Goal: Task Accomplishment & Management: Complete application form

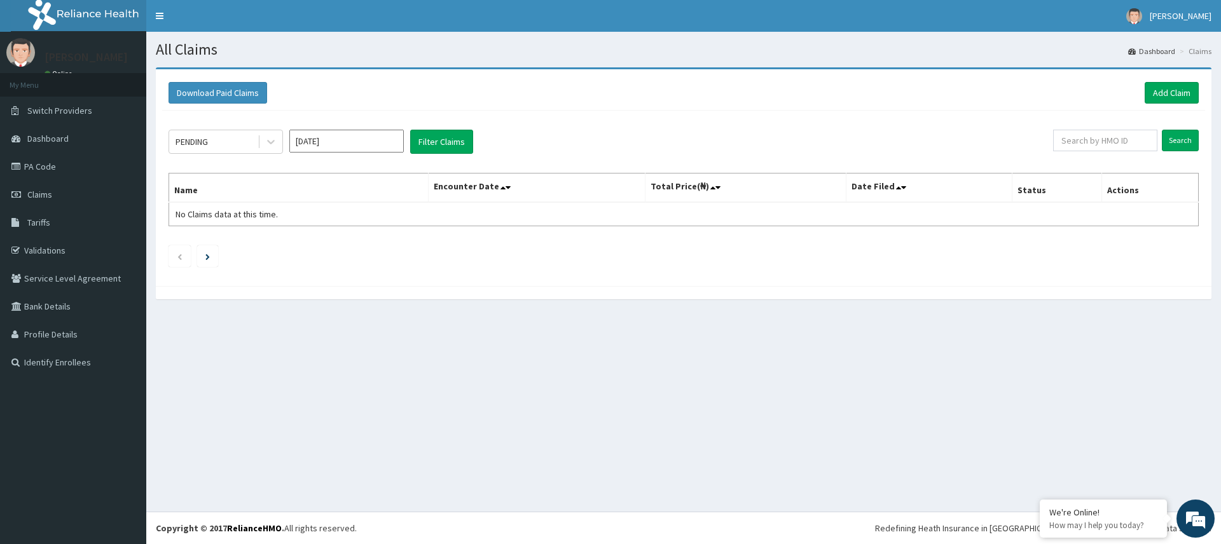
click at [1179, 86] on link "Add Claim" at bounding box center [1172, 93] width 54 height 22
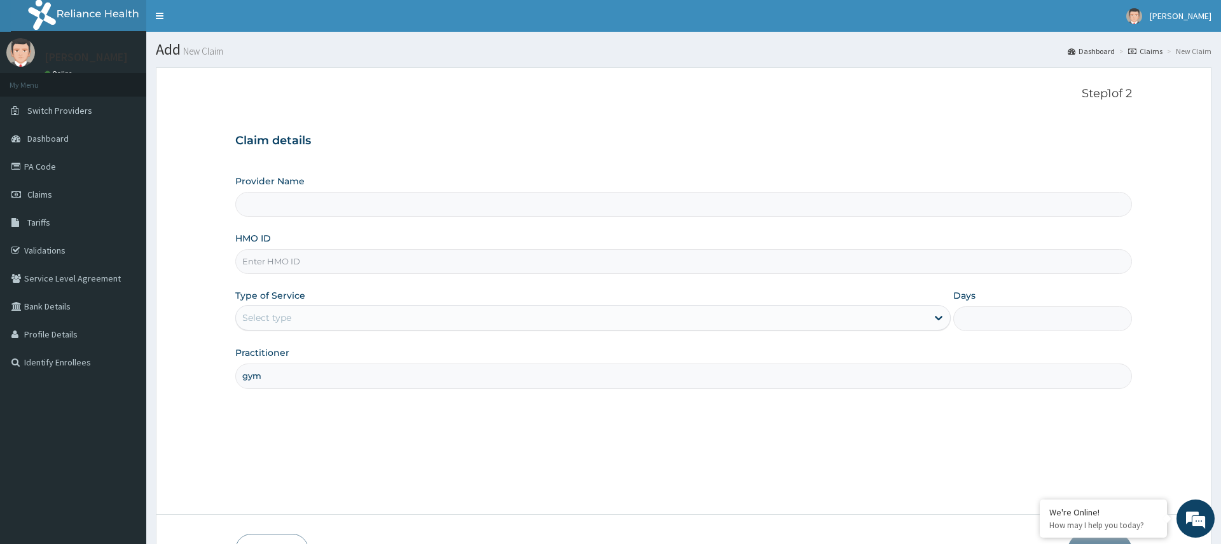
type input "gym"
click at [364, 324] on div "Select type" at bounding box center [581, 318] width 691 height 20
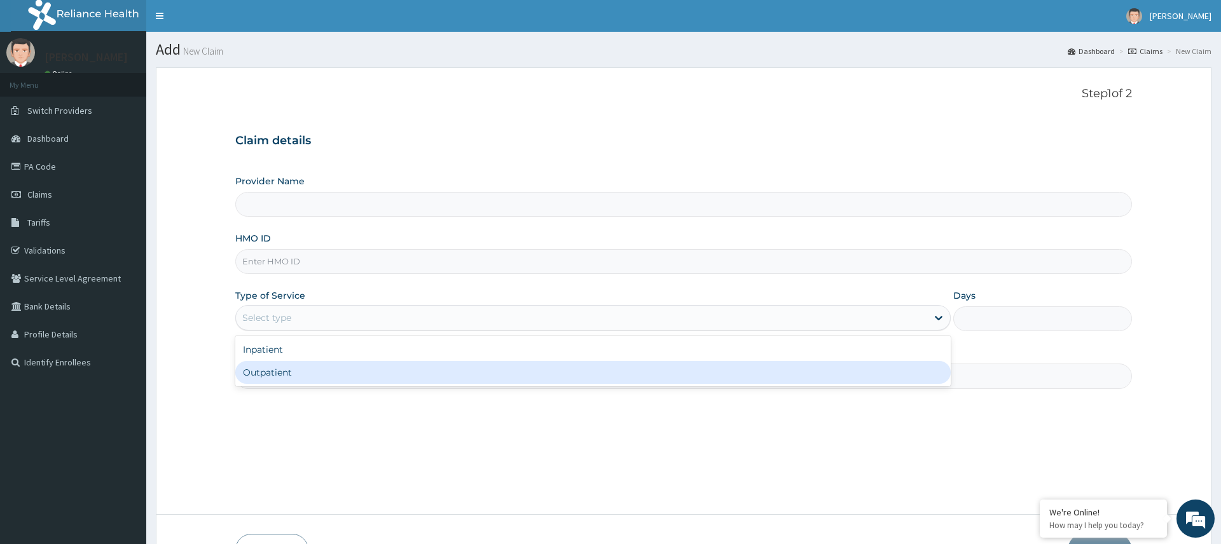
click at [328, 368] on div "Outpatient" at bounding box center [592, 372] width 715 height 23
type input "1"
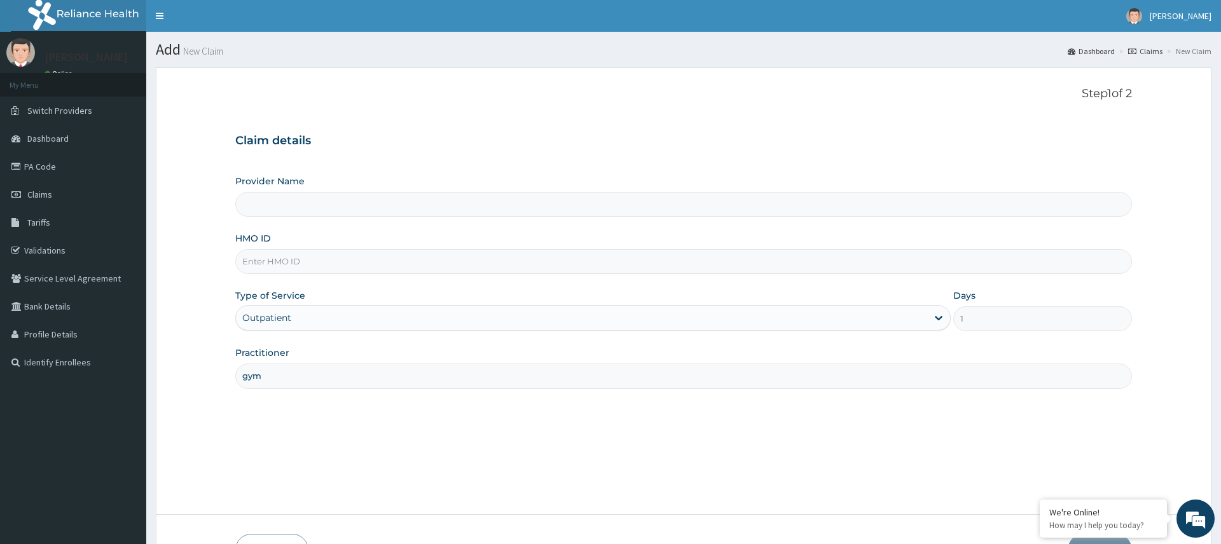
click at [319, 261] on input "HMO ID" at bounding box center [683, 261] width 896 height 25
type input "Pure Fitness Africa | Ikota (fka Fitness Central)"
type input "PWC/10213/A"
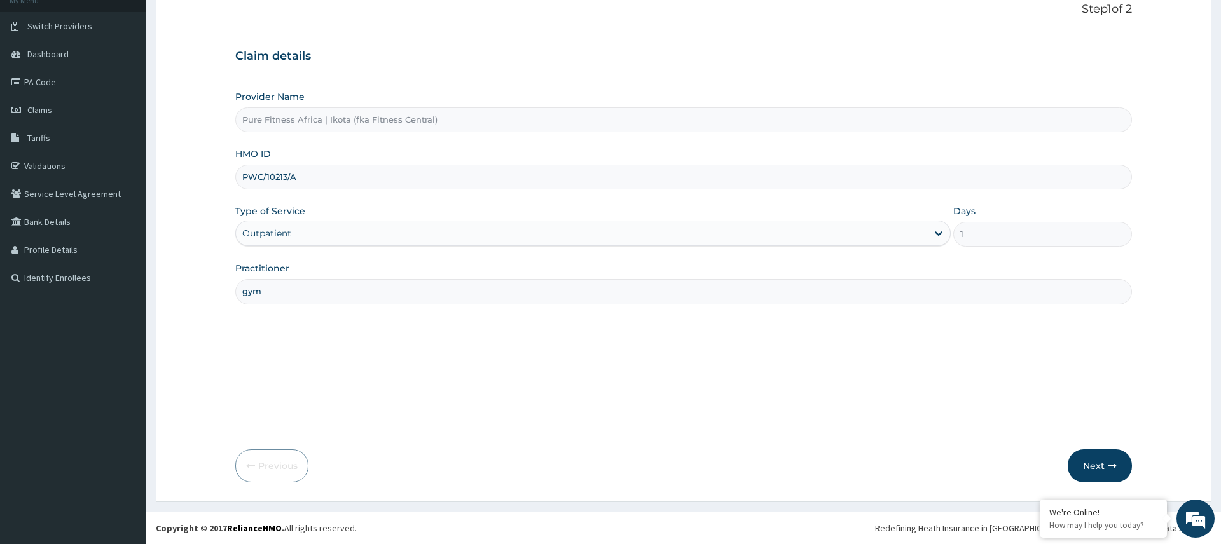
scroll to position [82, 0]
click at [1084, 450] on form "Step 1 of 2 Claim details Provider Name Pure Fitness Africa | Ikota (fka Fitnes…" at bounding box center [684, 245] width 1056 height 520
click at [1097, 459] on button "Next" at bounding box center [1100, 468] width 64 height 33
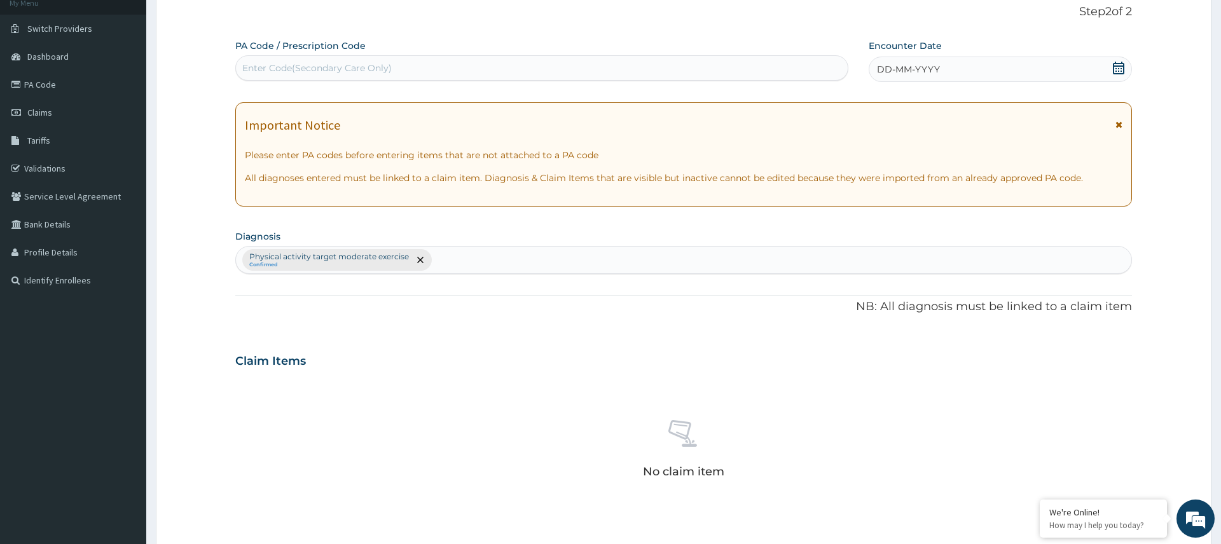
click at [425, 70] on div "Enter Code(Secondary Care Only)" at bounding box center [542, 68] width 612 height 20
type input "PA/432319"
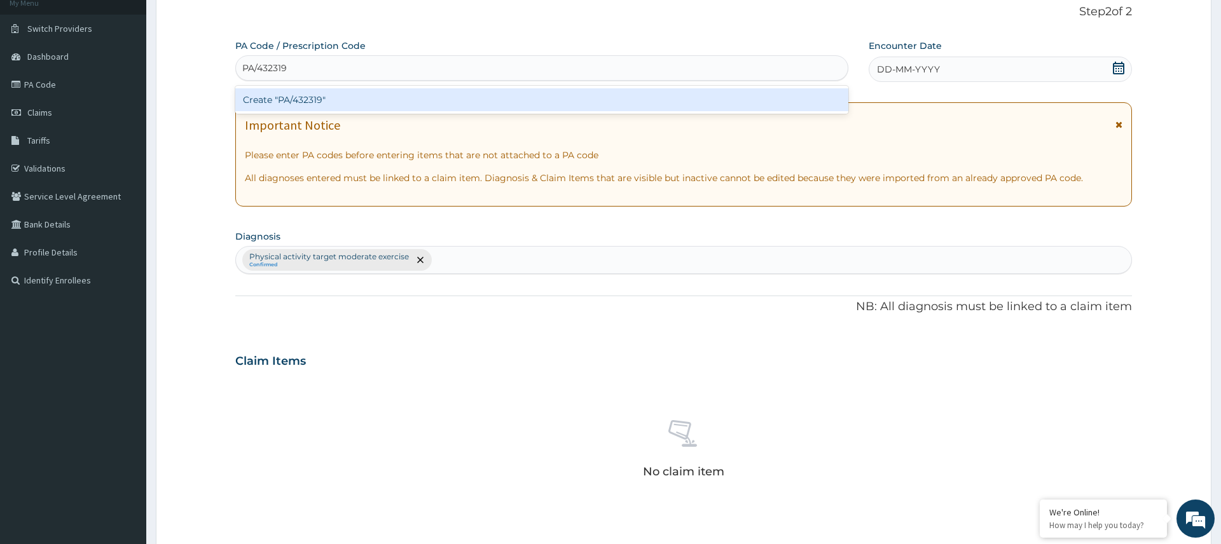
click at [296, 104] on div "Create "PA/432319"" at bounding box center [541, 99] width 613 height 23
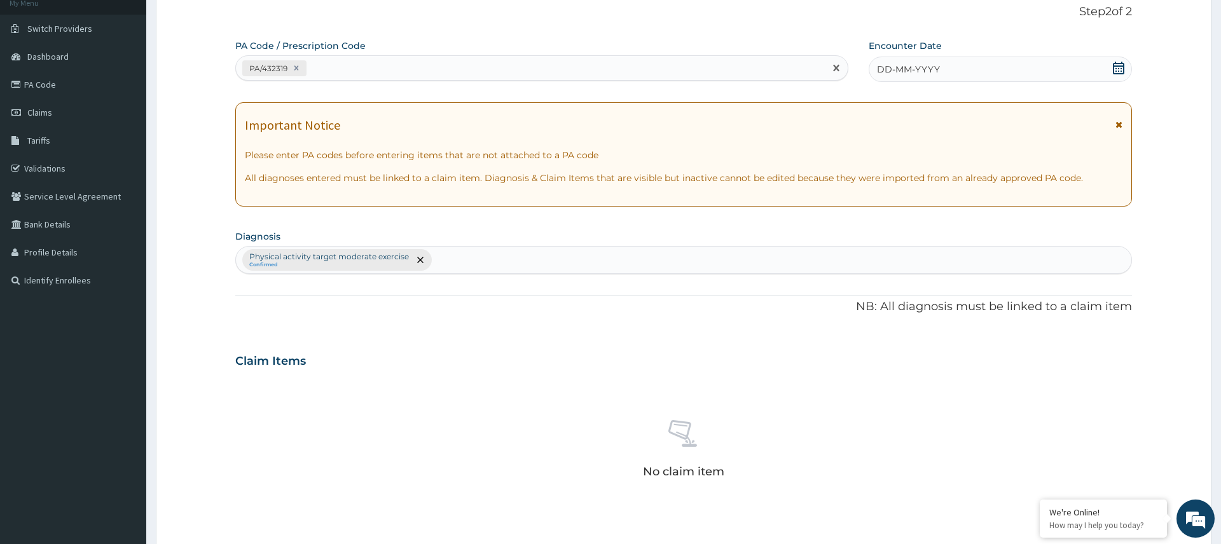
click at [1048, 75] on div "DD-MM-YYYY" at bounding box center [1000, 69] width 263 height 25
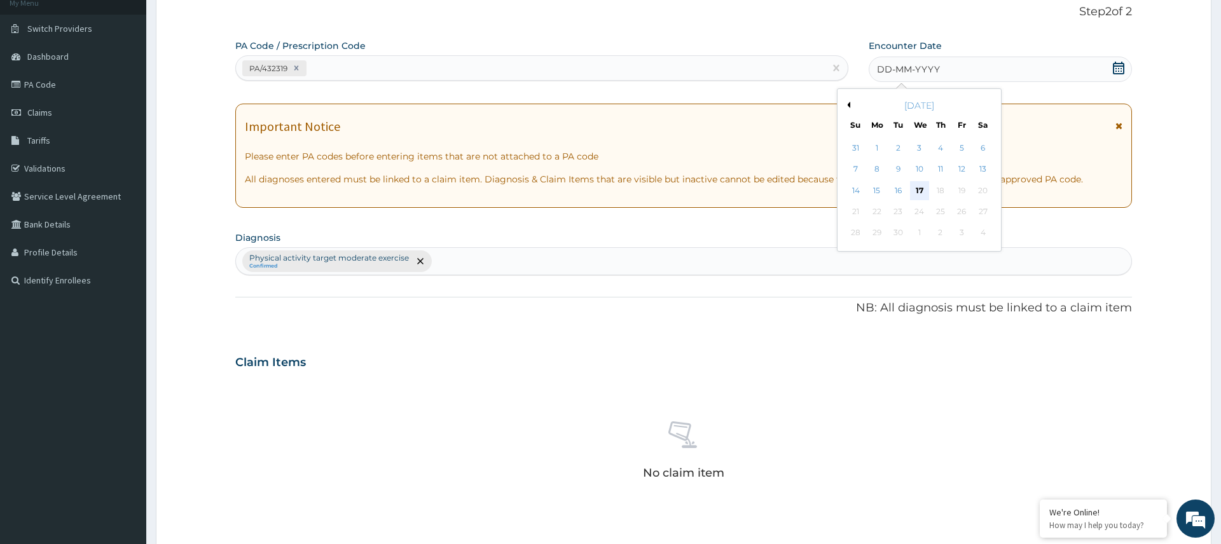
click at [921, 197] on div "17" at bounding box center [919, 190] width 19 height 19
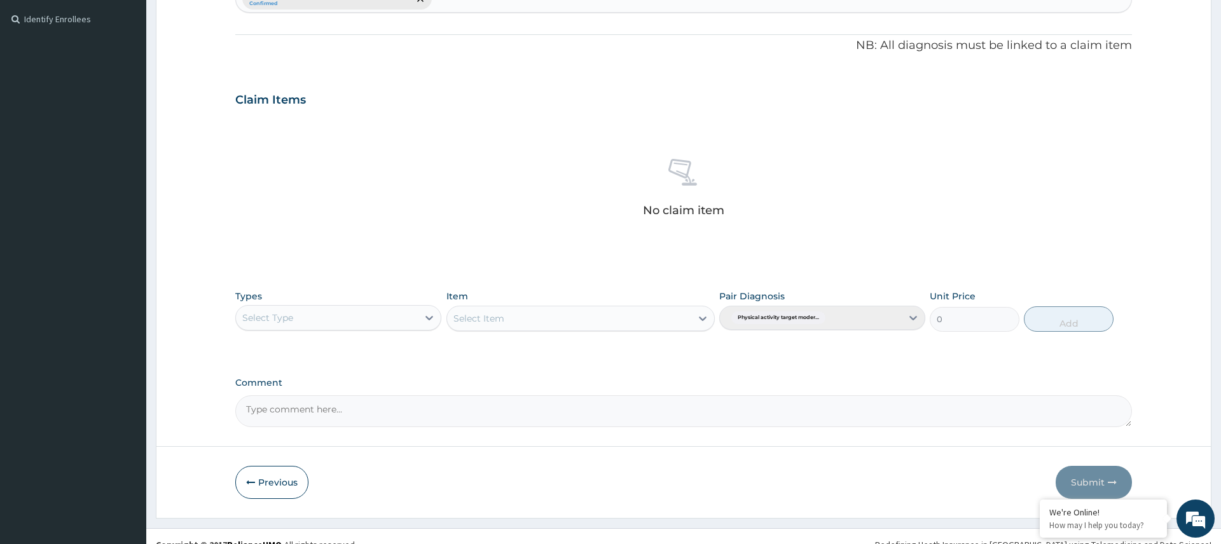
click at [404, 325] on div "Select Type" at bounding box center [327, 318] width 182 height 20
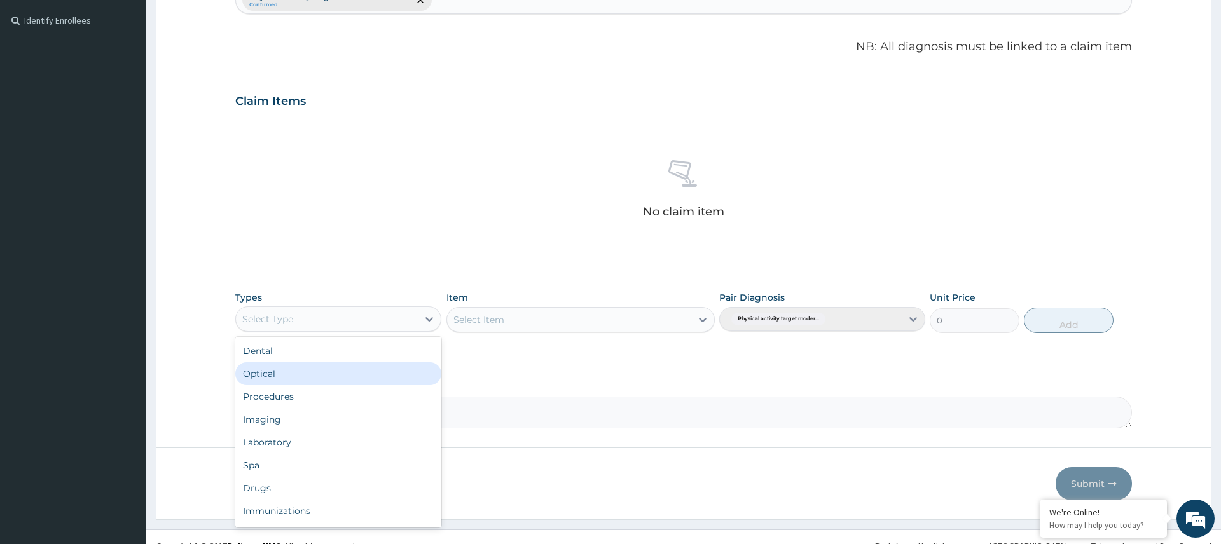
scroll to position [43, 0]
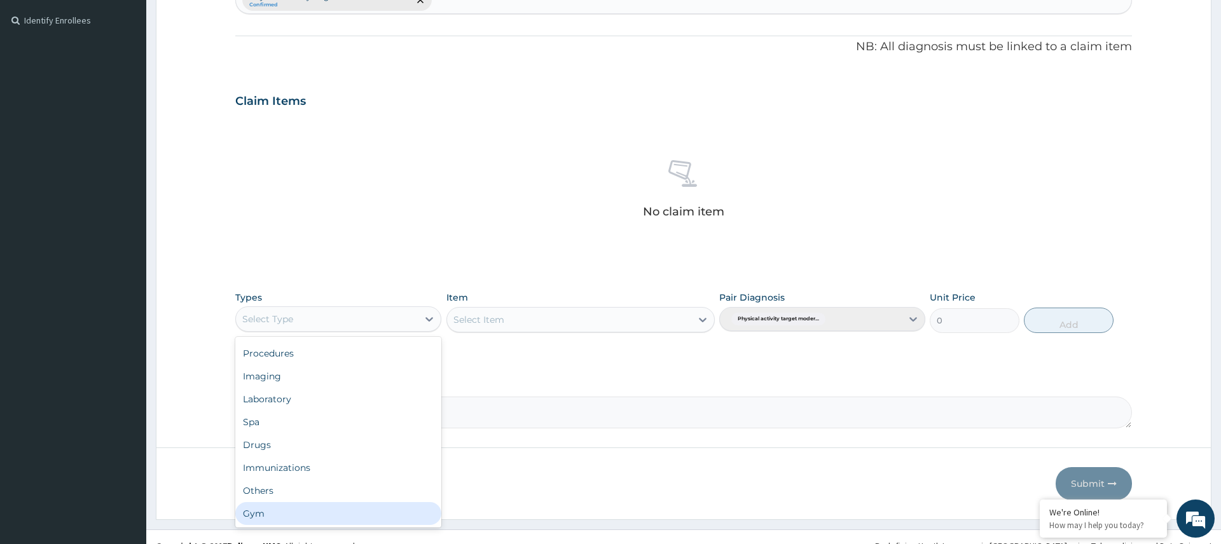
click at [307, 508] on div "Gym" at bounding box center [338, 514] width 206 height 23
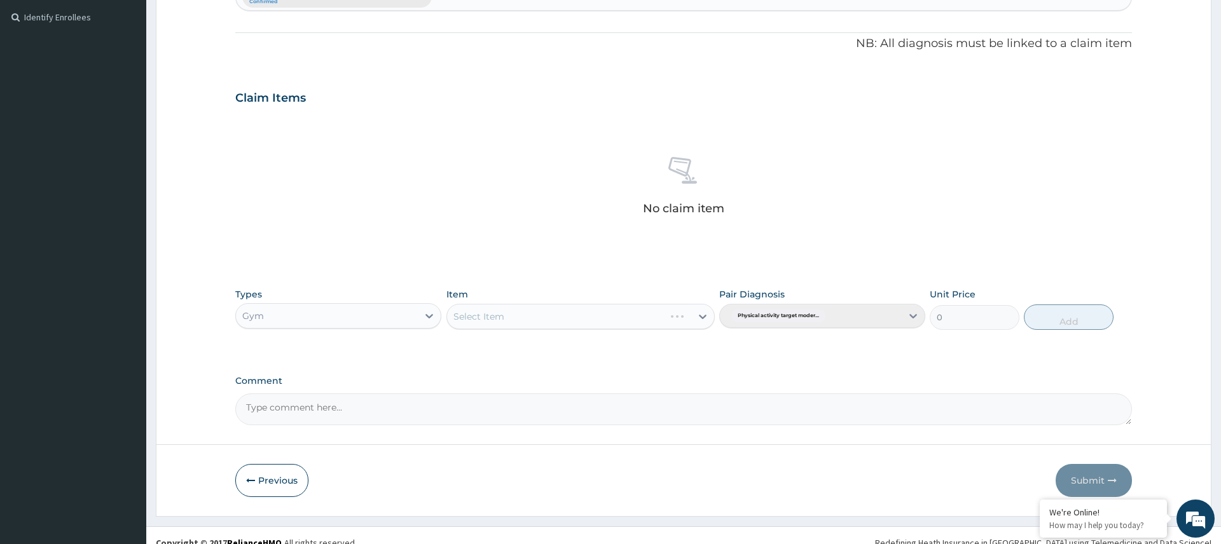
click at [644, 321] on div "Select Item" at bounding box center [581, 316] width 269 height 25
click at [678, 320] on div "Select Item" at bounding box center [569, 317] width 245 height 20
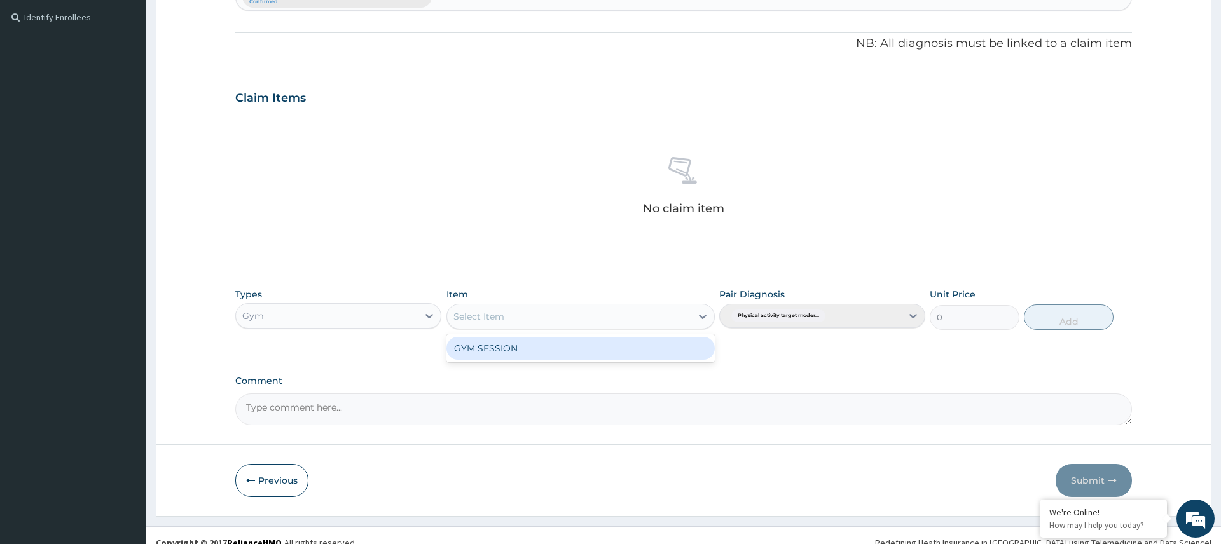
click at [620, 339] on div "GYM SESSION" at bounding box center [581, 348] width 269 height 23
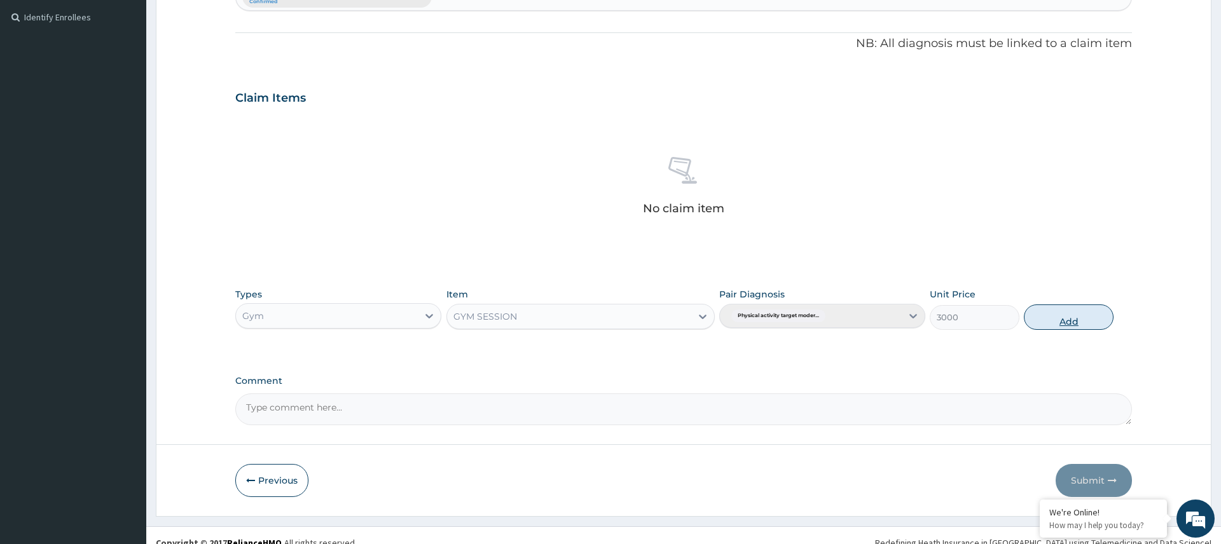
click at [1058, 312] on button "Add" at bounding box center [1069, 317] width 90 height 25
type input "0"
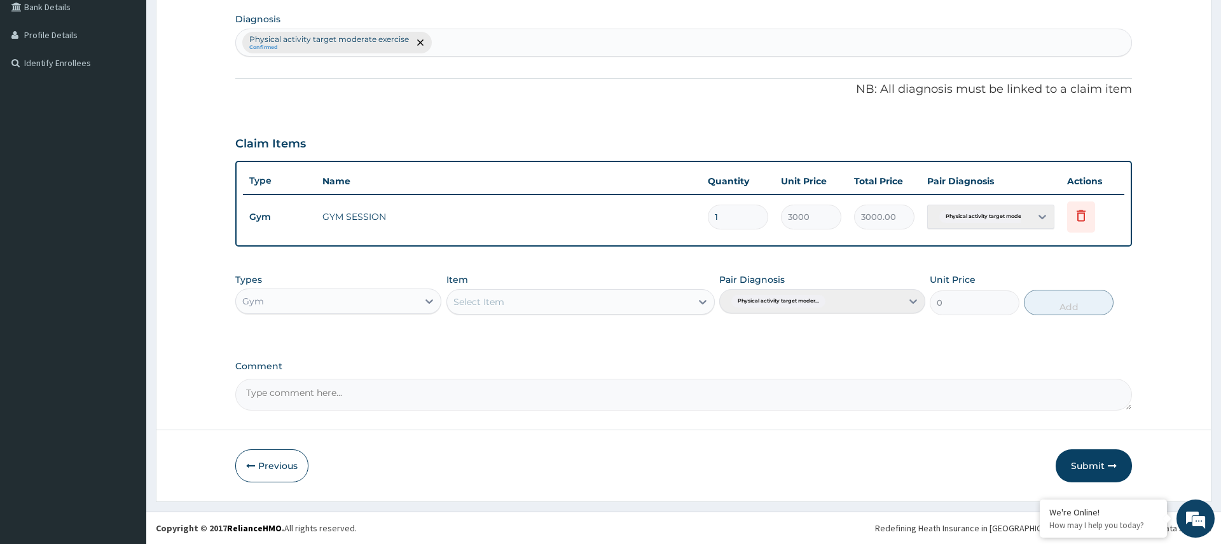
scroll to position [300, 0]
click at [1084, 466] on button "Submit" at bounding box center [1094, 466] width 76 height 33
